Goal: Information Seeking & Learning: Learn about a topic

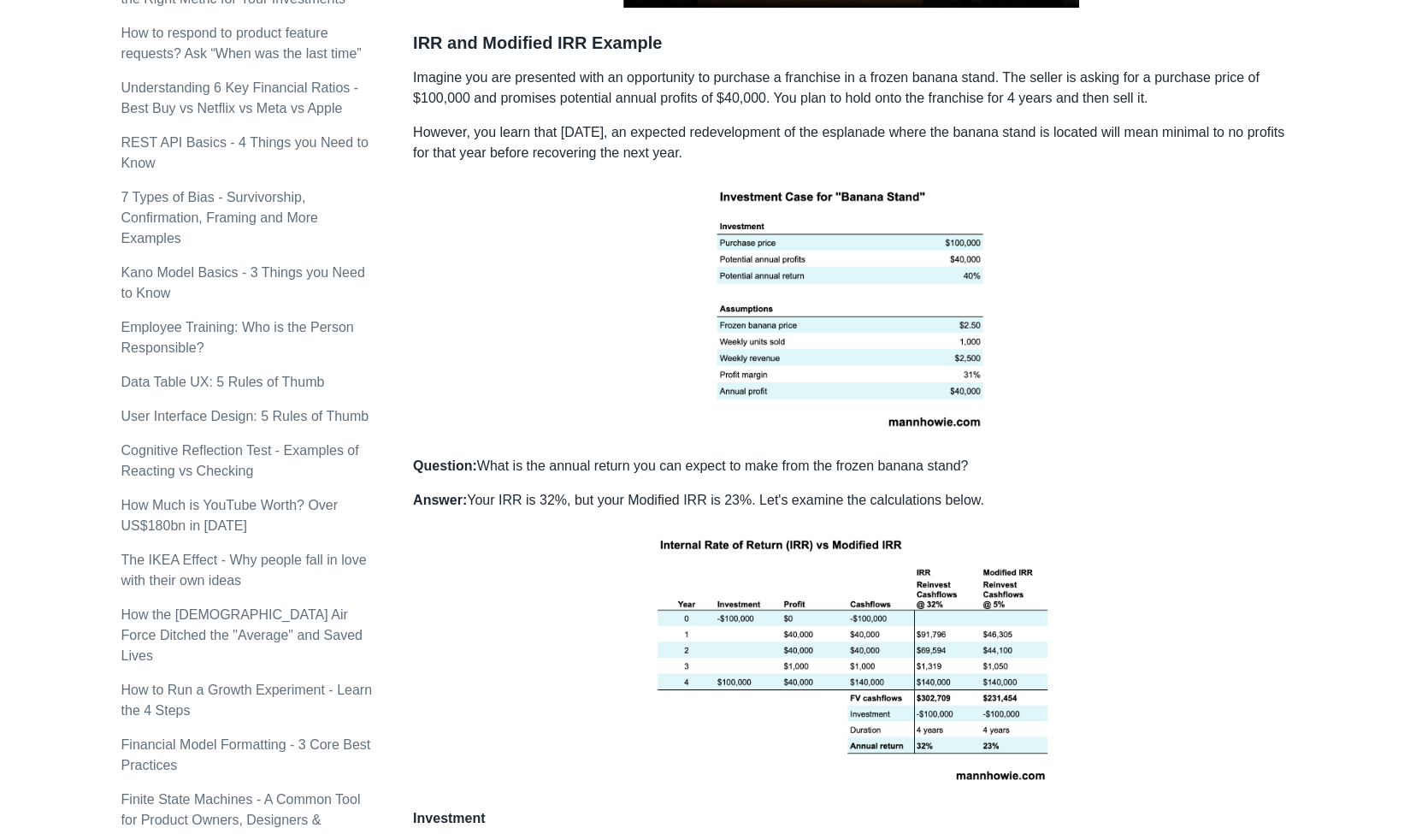
scroll to position [1049, 0]
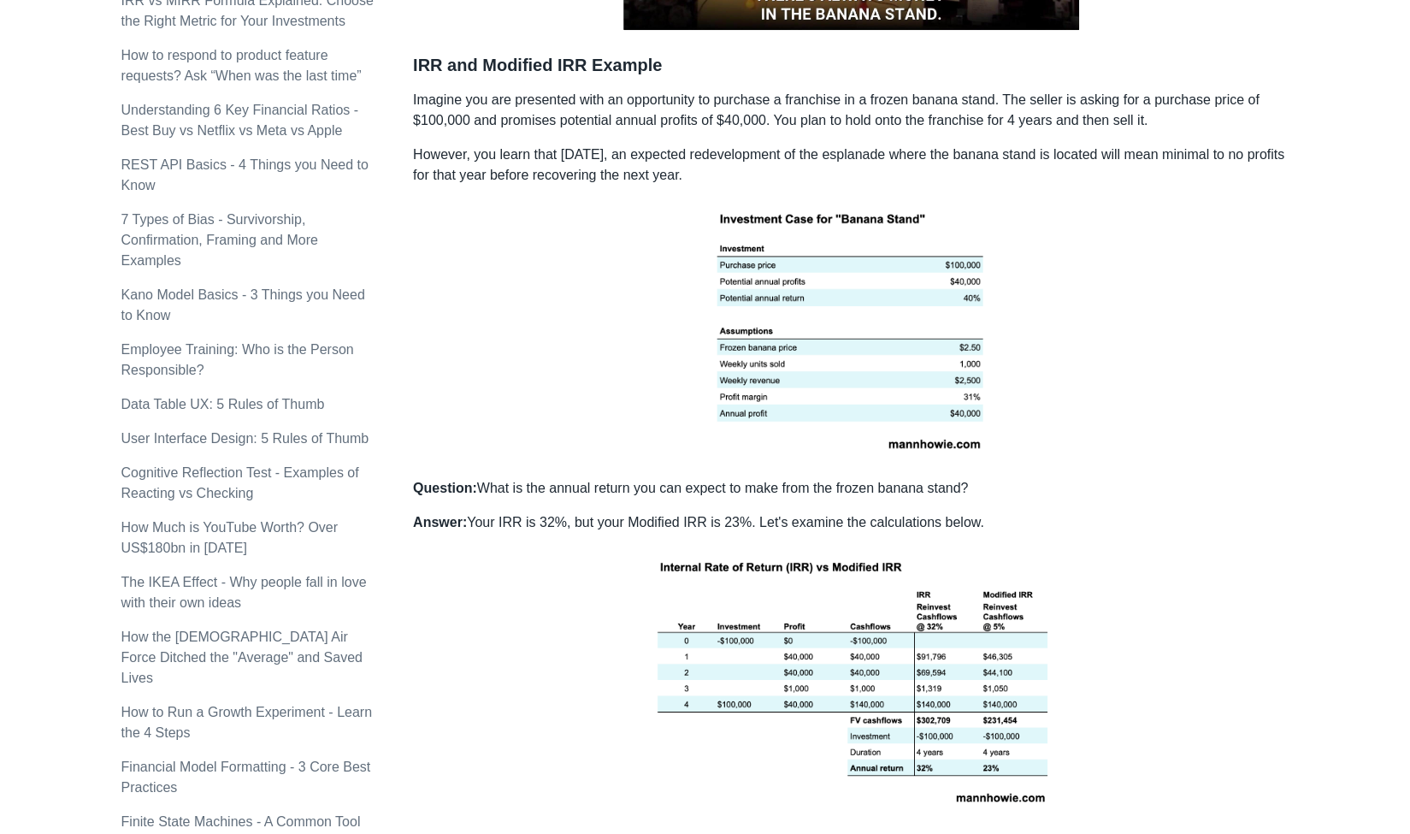
click at [898, 90] on p "Imagine you are presented with an opportunity to purchase a franchise in a froz…" at bounding box center [850, 110] width 875 height 41
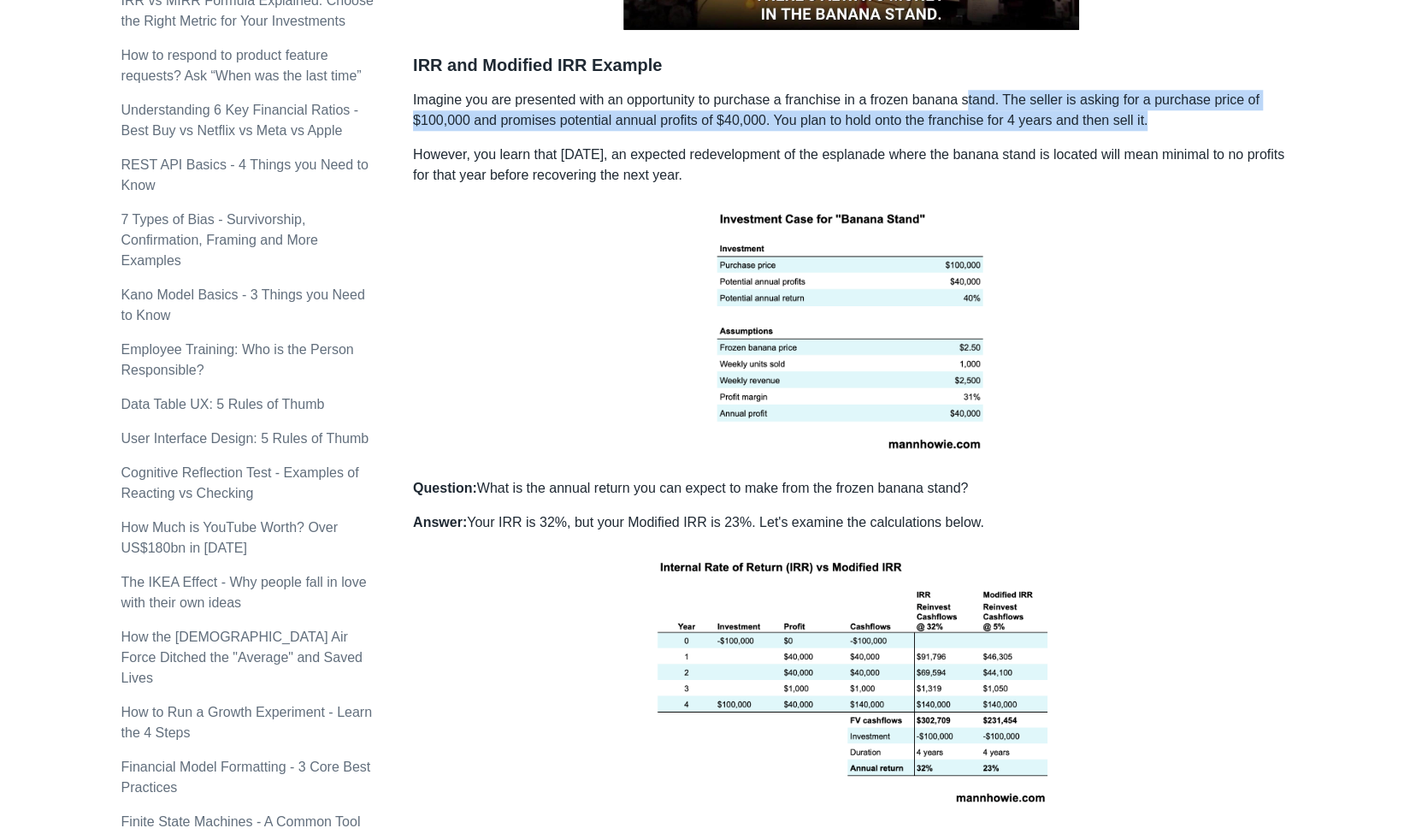
drag, startPoint x: 965, startPoint y: 100, endPoint x: 1245, endPoint y: 109, distance: 279.7
click at [1245, 109] on p "Imagine you are presented with an opportunity to purchase a franchise in a froz…" at bounding box center [850, 110] width 875 height 41
click at [732, 113] on p "Imagine you are presented with an opportunity to purchase a franchise in a froz…" at bounding box center [850, 110] width 875 height 41
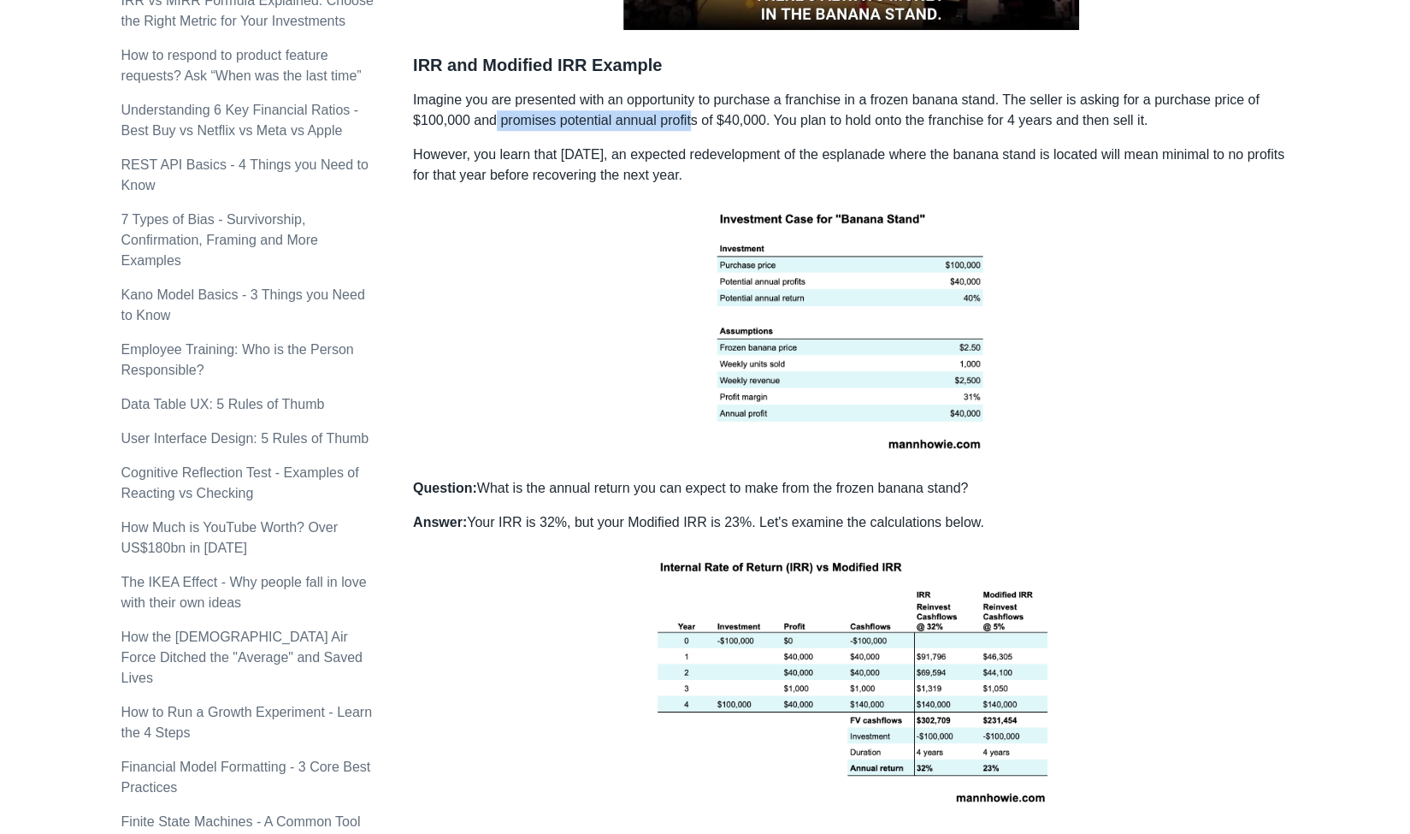
drag, startPoint x: 491, startPoint y: 121, endPoint x: 691, endPoint y: 120, distance: 200.1
click at [691, 120] on p "Imagine you are presented with an opportunity to purchase a franchise in a froz…" at bounding box center [850, 110] width 875 height 41
click at [857, 119] on p "Imagine you are presented with an opportunity to purchase a franchise in a froz…" at bounding box center [850, 110] width 875 height 41
drag, startPoint x: 858, startPoint y: 119, endPoint x: 930, endPoint y: 119, distance: 71.8
click at [930, 119] on p "Imagine you are presented with an opportunity to purchase a franchise in a froz…" at bounding box center [850, 110] width 875 height 41
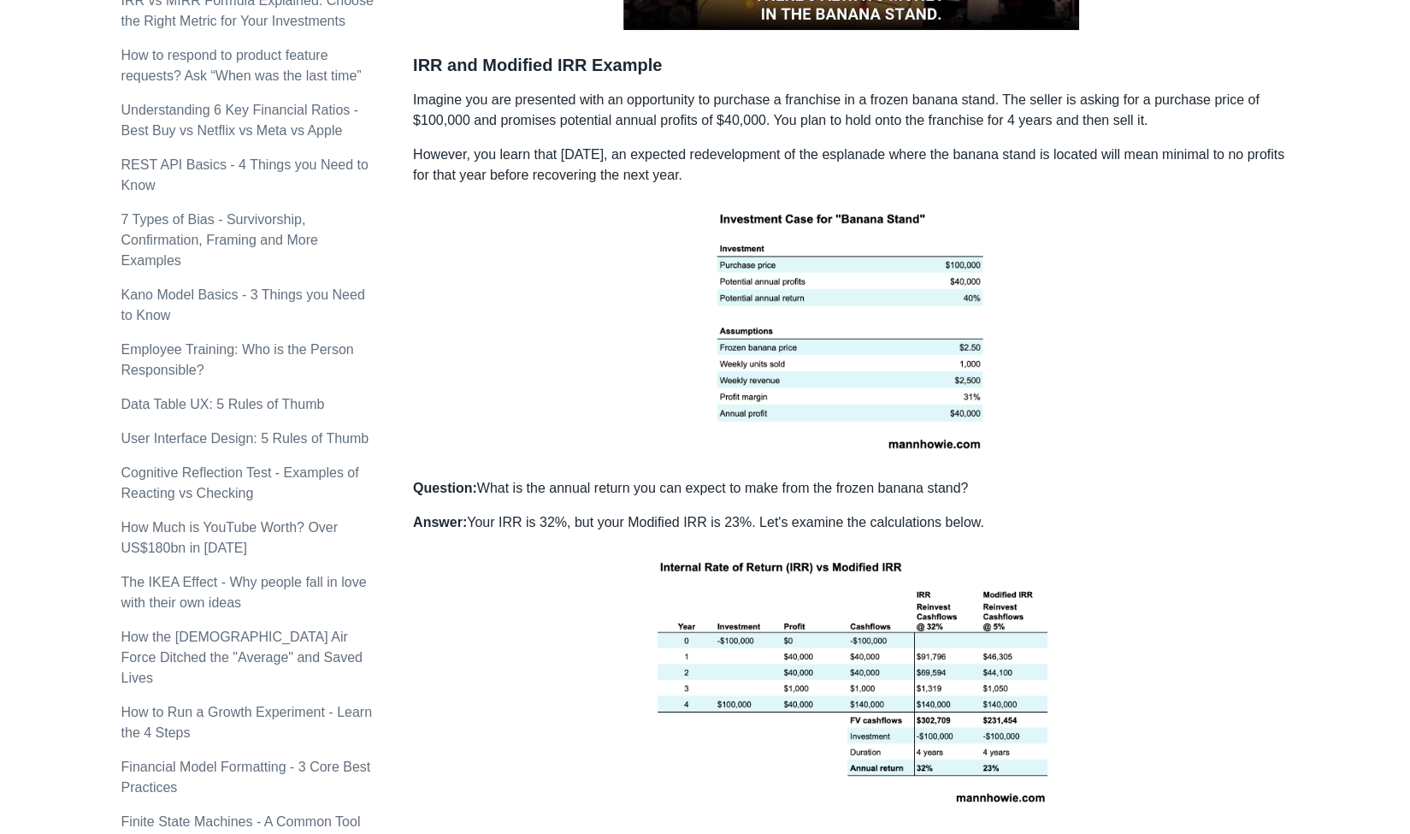
click at [968, 117] on p "Imagine you are presented with an opportunity to purchase a franchise in a froz…" at bounding box center [850, 110] width 875 height 41
drag, startPoint x: 1002, startPoint y: 117, endPoint x: 1157, endPoint y: 117, distance: 154.8
click at [1157, 117] on p "Imagine you are presented with an opportunity to purchase a franchise in a froz…" at bounding box center [850, 110] width 875 height 41
click at [420, 149] on p "However, you learn that [DATE], an expected redevelopment of the esplanade wher…" at bounding box center [850, 164] width 875 height 41
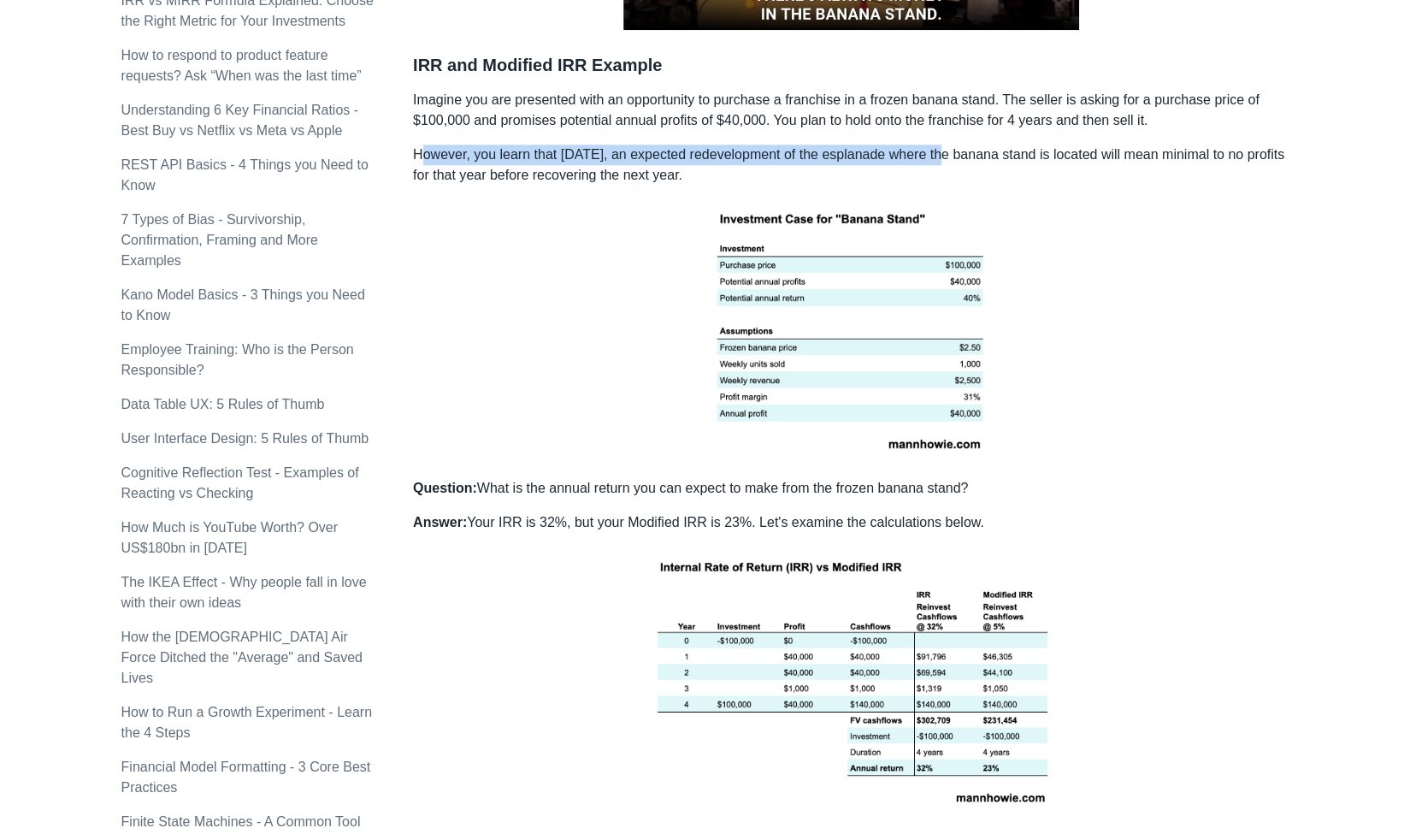
drag, startPoint x: 420, startPoint y: 149, endPoint x: 928, endPoint y: 159, distance: 508.0
click at [928, 159] on p "However, you learn that [DATE], an expected redevelopment of the esplanade wher…" at bounding box center [850, 164] width 875 height 41
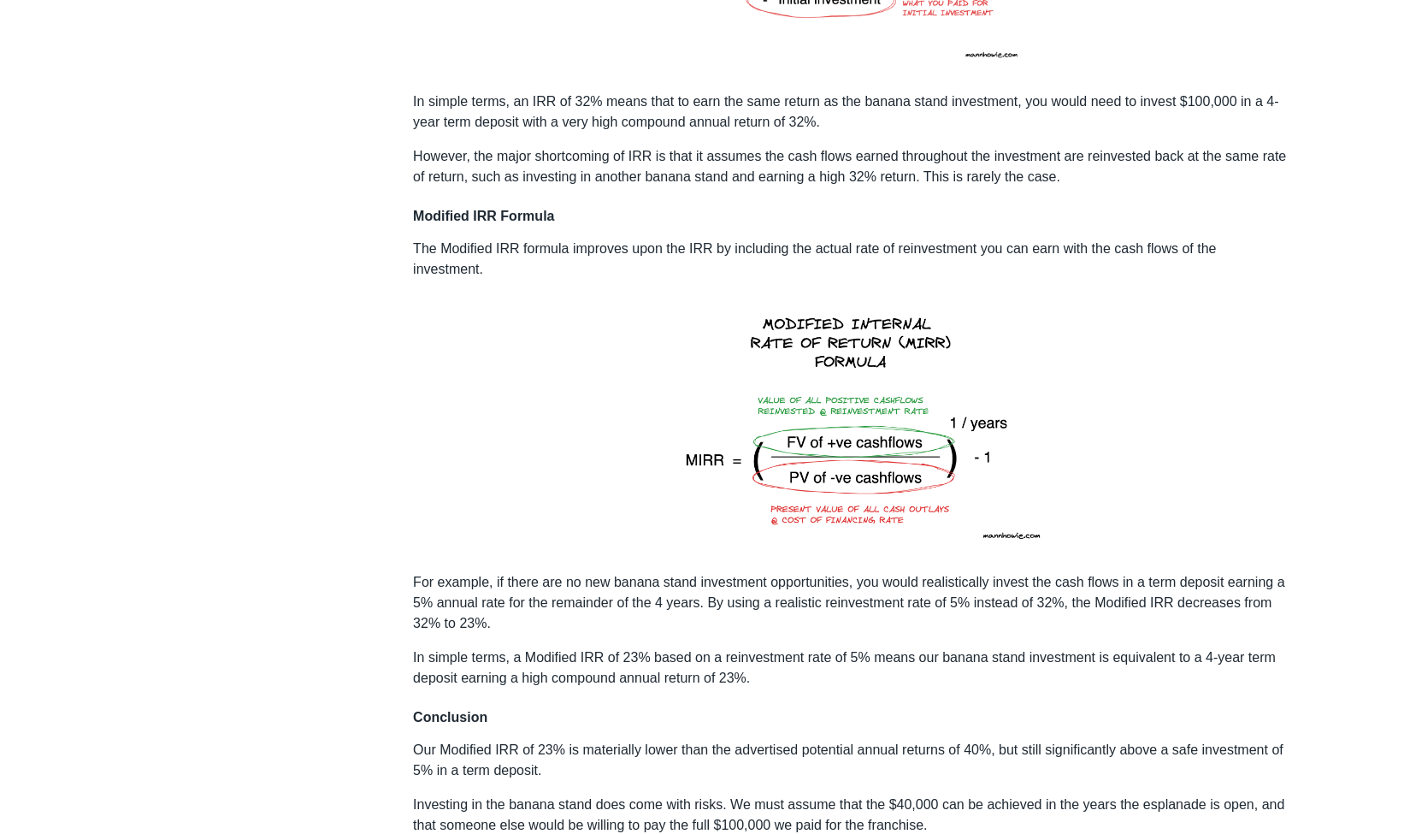
scroll to position [2161, 0]
